Goal: Find contact information: Find contact information

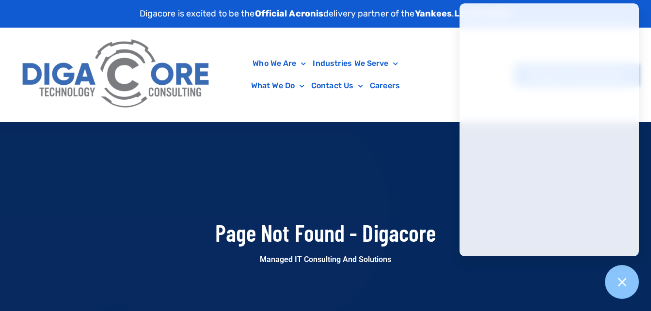
click at [433, 62] on div "Who We Are About Us Our Leadership Testimonials Blog Industries We Serve Health…" at bounding box center [325, 75] width 627 height 94
click at [647, 14] on div "Digacore is excited to be the Official Acronis delivery partner of the Yankees …" at bounding box center [325, 14] width 651 height 28
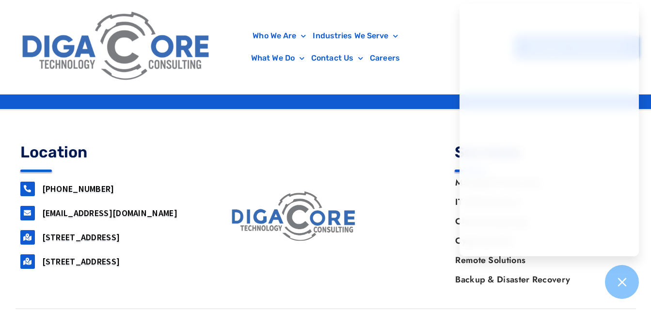
scroll to position [436, 0]
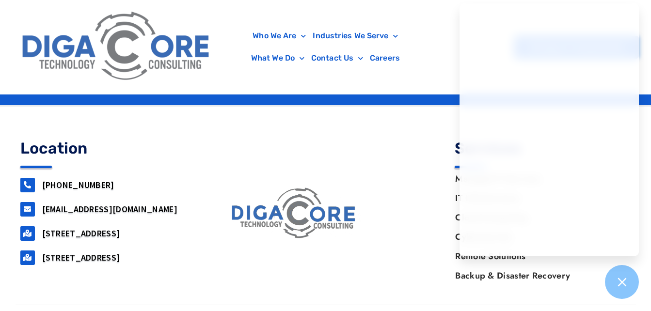
click at [243, 179] on div at bounding box center [295, 213] width 186 height 155
click at [623, 281] on icon at bounding box center [622, 282] width 9 height 9
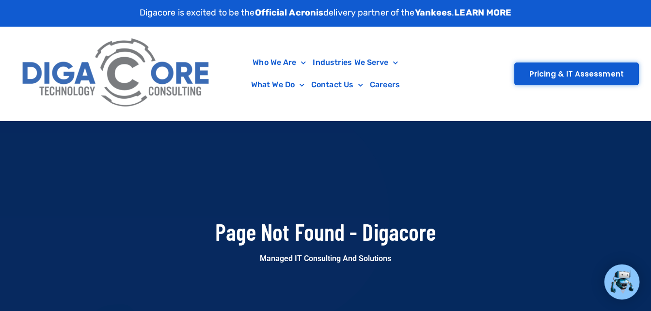
scroll to position [0, 0]
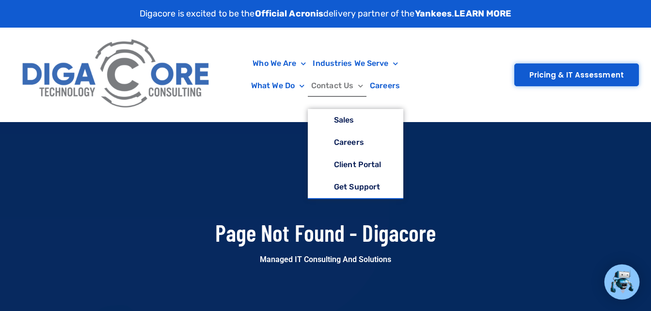
click at [335, 84] on link "Contact Us" at bounding box center [337, 86] width 59 height 22
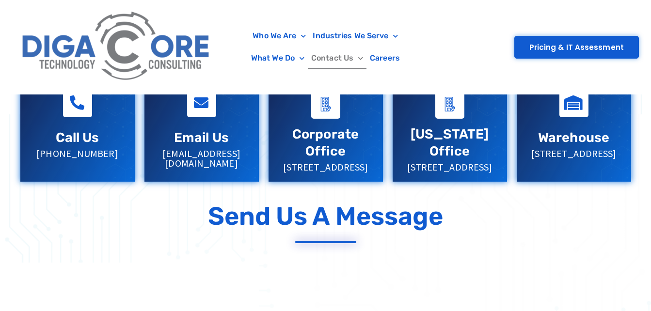
scroll to position [194, 0]
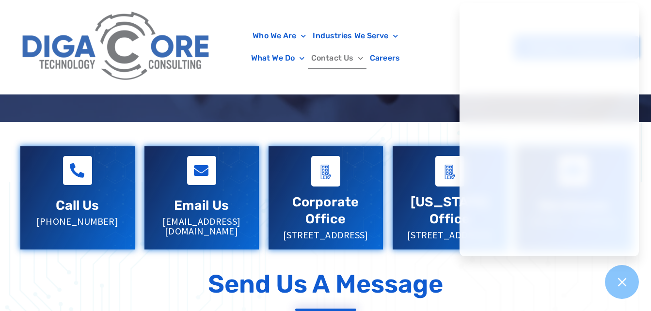
click at [573, 285] on div "Send Us a Message" at bounding box center [326, 290] width 621 height 52
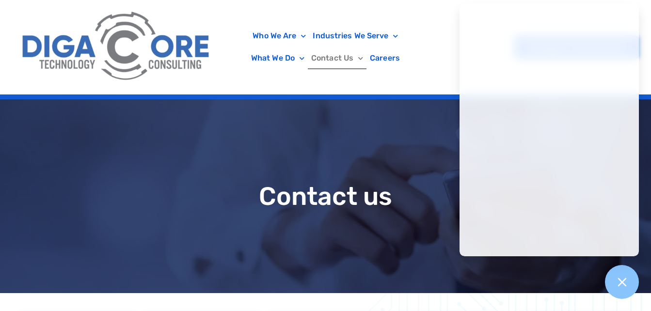
scroll to position [0, 0]
